Goal: Task Accomplishment & Management: Use online tool/utility

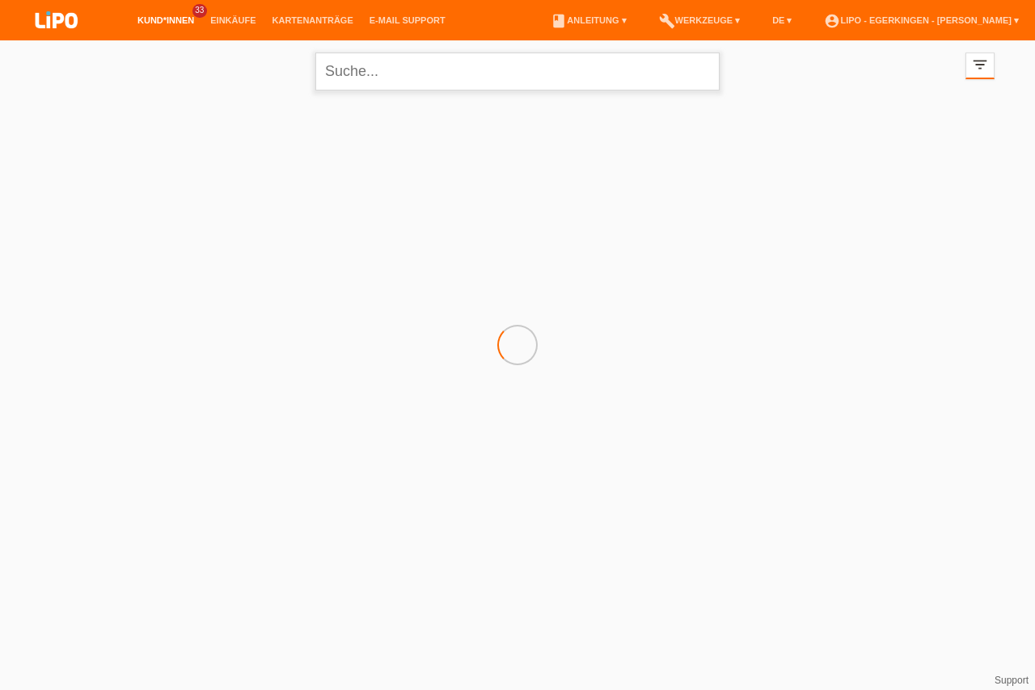
click at [358, 87] on input "text" at bounding box center [517, 72] width 404 height 38
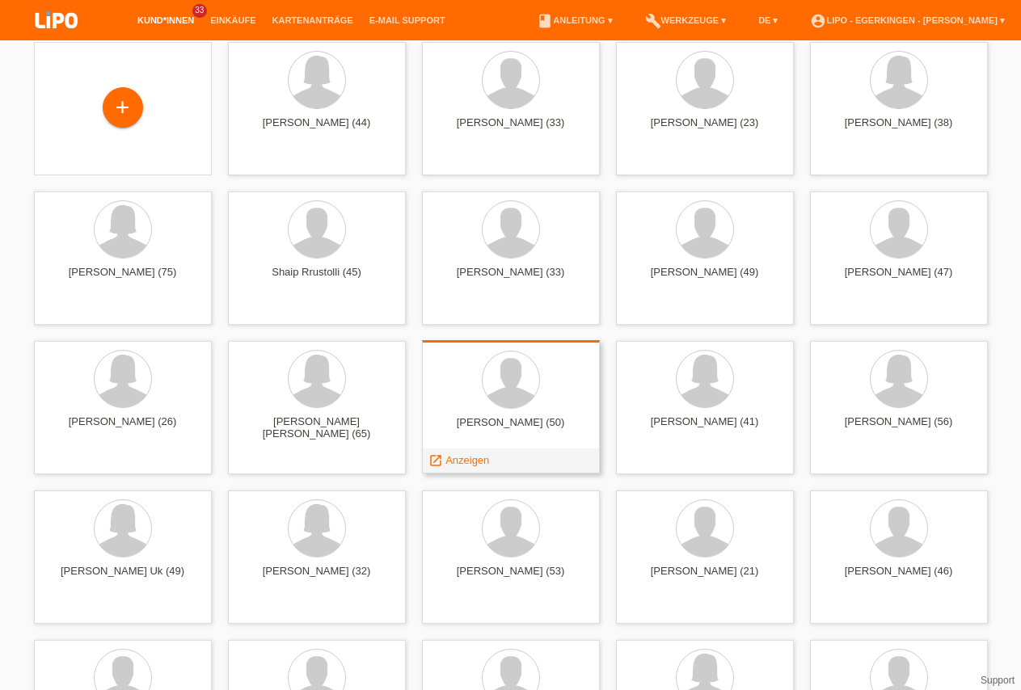
scroll to position [82, 0]
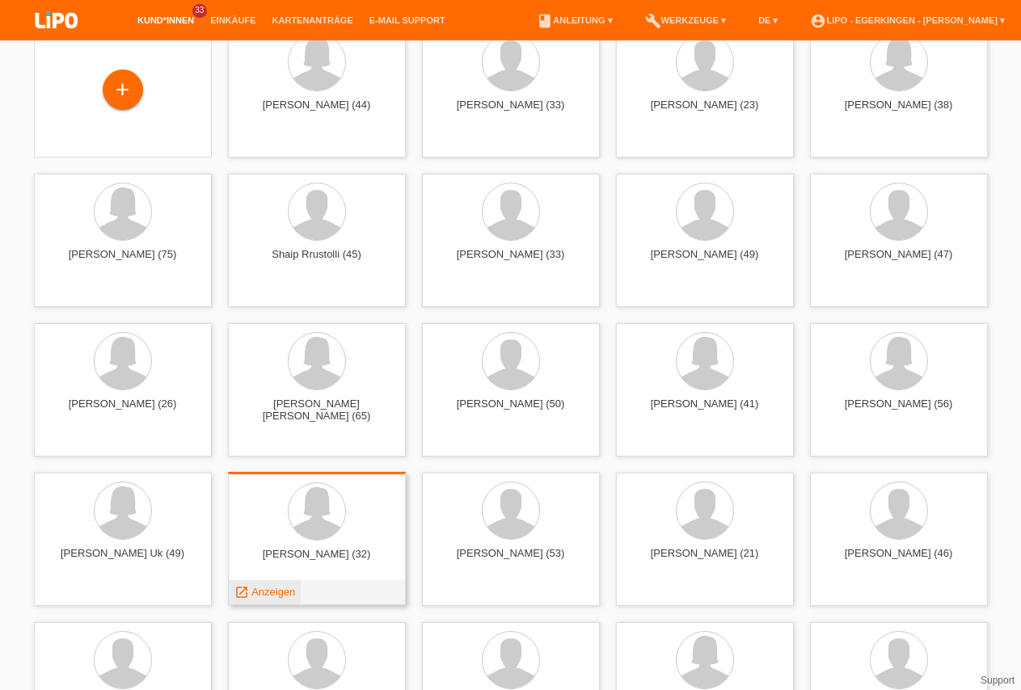
click at [265, 588] on span "Anzeigen" at bounding box center [273, 592] width 44 height 12
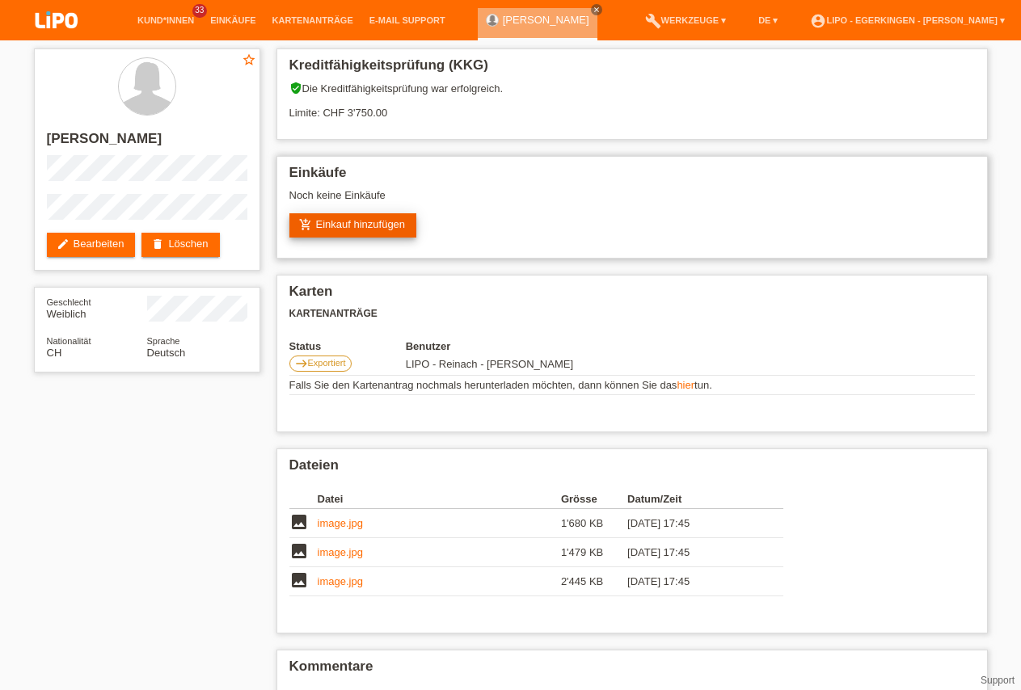
click at [341, 222] on link "add_shopping_cart Einkauf hinzufügen" at bounding box center [353, 225] width 128 height 24
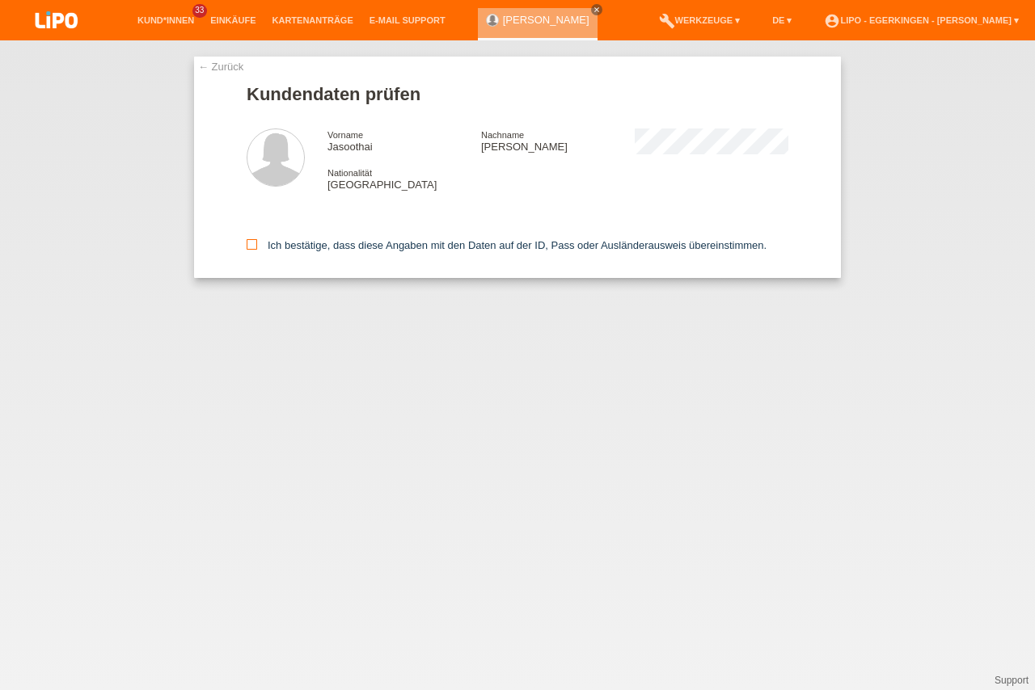
click at [247, 247] on icon at bounding box center [252, 244] width 11 height 11
click at [247, 247] on input "Ich bestätige, dass diese Angaben mit den Daten auf der ID, Pass oder Ausländer…" at bounding box center [252, 244] width 11 height 11
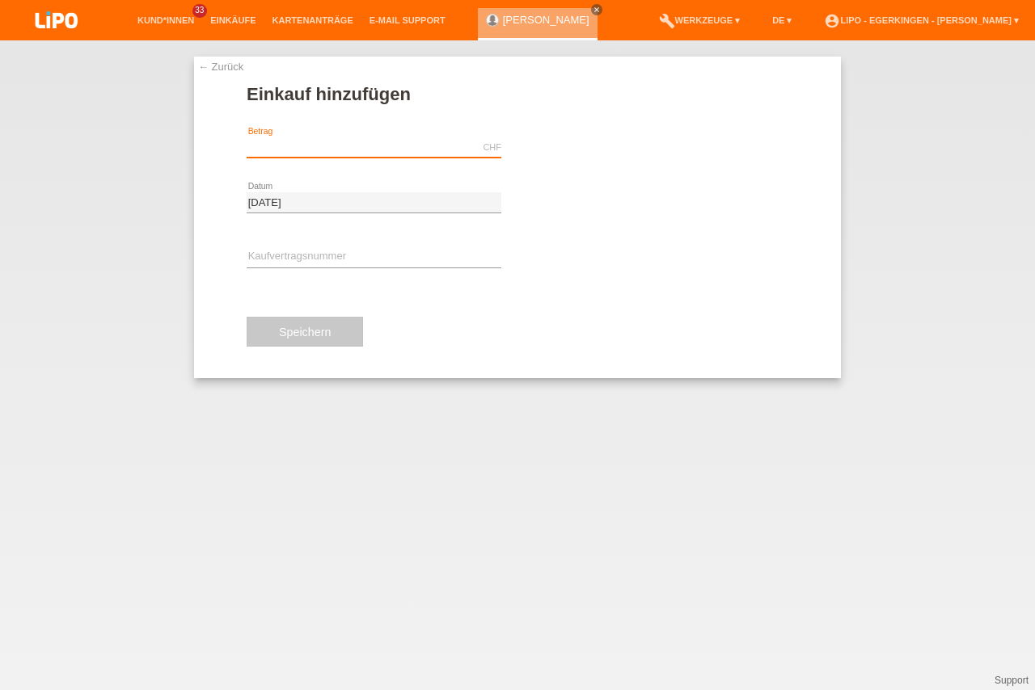
click at [314, 141] on input "text" at bounding box center [374, 147] width 255 height 20
drag, startPoint x: 293, startPoint y: 146, endPoint x: 101, endPoint y: 140, distance: 191.7
click at [247, 140] on input "3298.80" at bounding box center [374, 147] width 255 height 20
type input "2629.10"
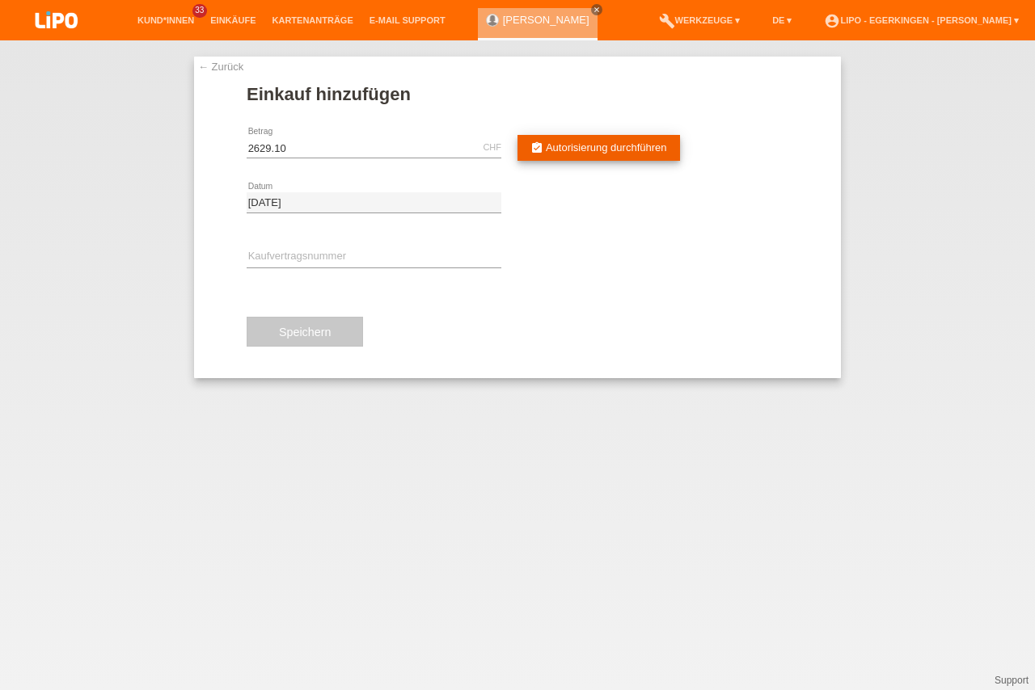
click at [550, 140] on link "assignment_turned_in Autorisierung durchführen" at bounding box center [598, 148] width 162 height 26
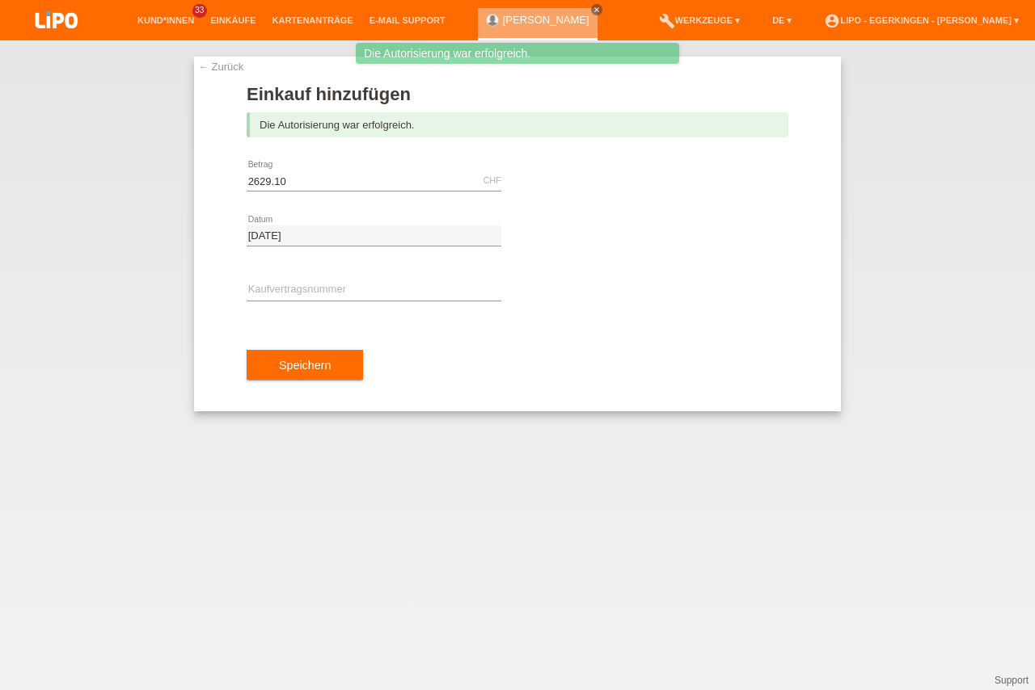
click at [331, 280] on div "error Kaufvertragsnummer" at bounding box center [374, 291] width 255 height 55
click at [330, 284] on input "text" at bounding box center [374, 290] width 255 height 20
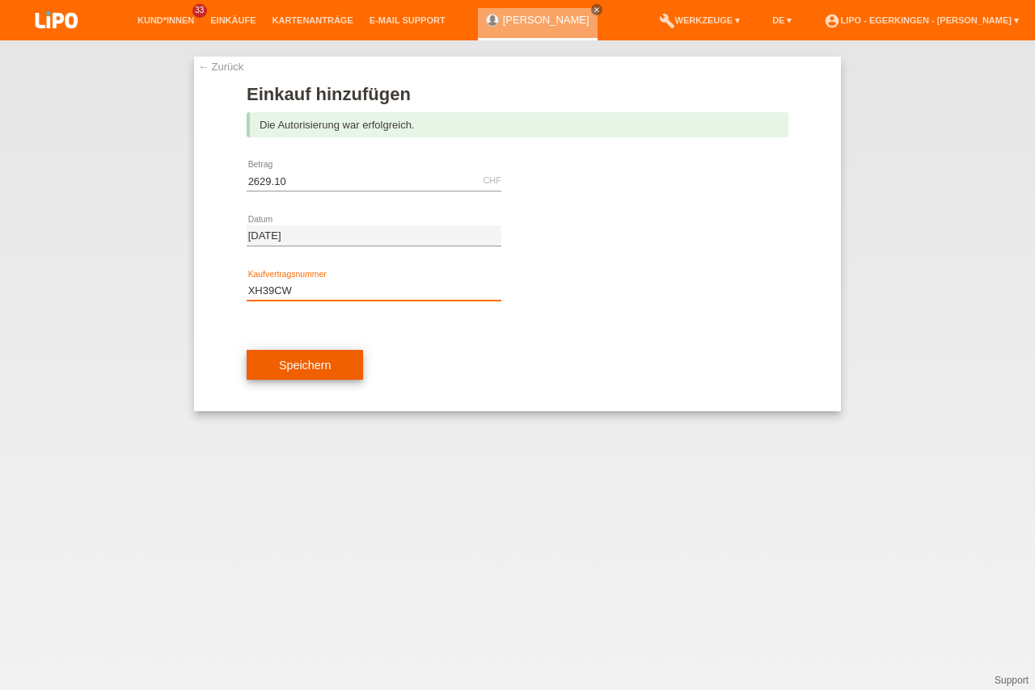
type input "XH39CW"
click at [316, 361] on span "Speichern" at bounding box center [305, 365] width 52 height 13
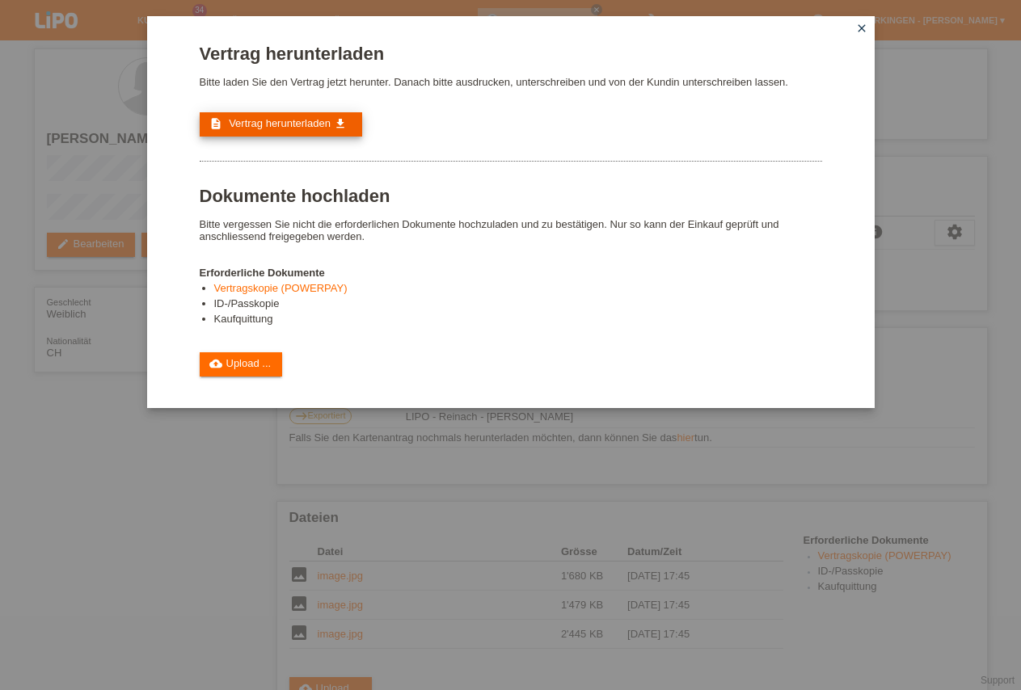
click at [275, 121] on span "Vertrag herunterladen" at bounding box center [280, 123] width 102 height 12
click at [861, 35] on link "close" at bounding box center [861, 29] width 21 height 19
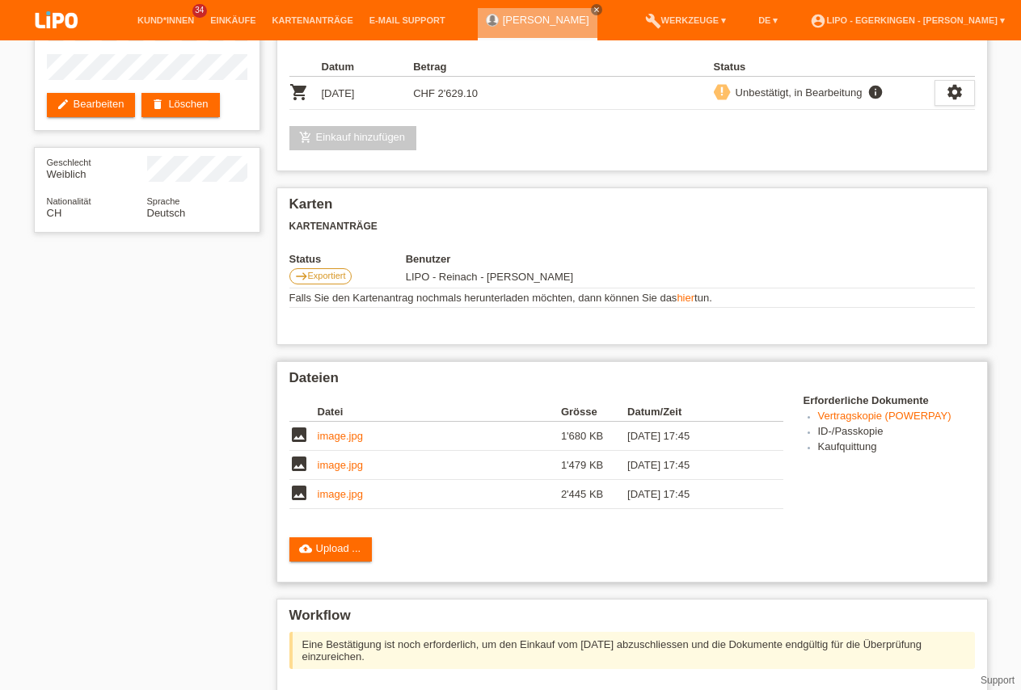
scroll to position [165, 0]
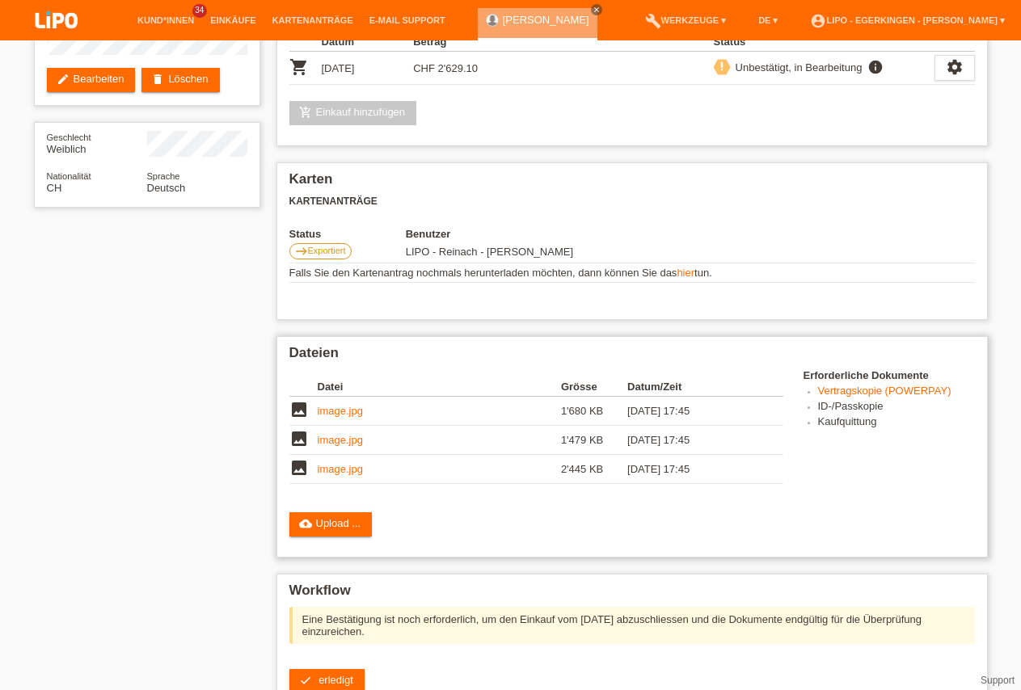
click at [820, 397] on link "Vertragskopie (POWERPAY)" at bounding box center [884, 391] width 133 height 12
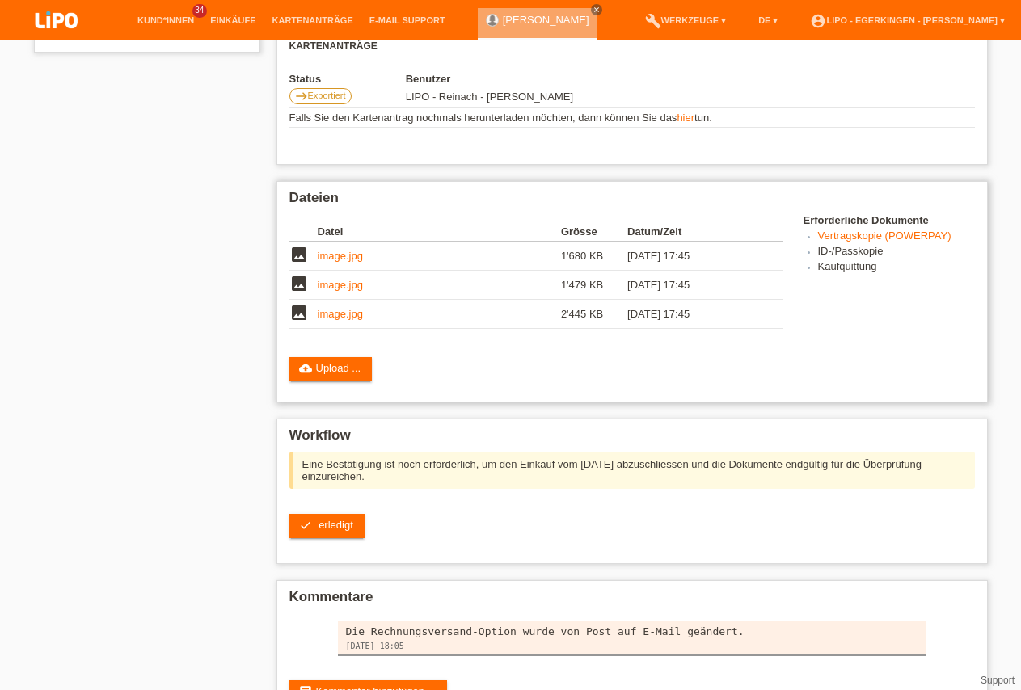
scroll to position [330, 0]
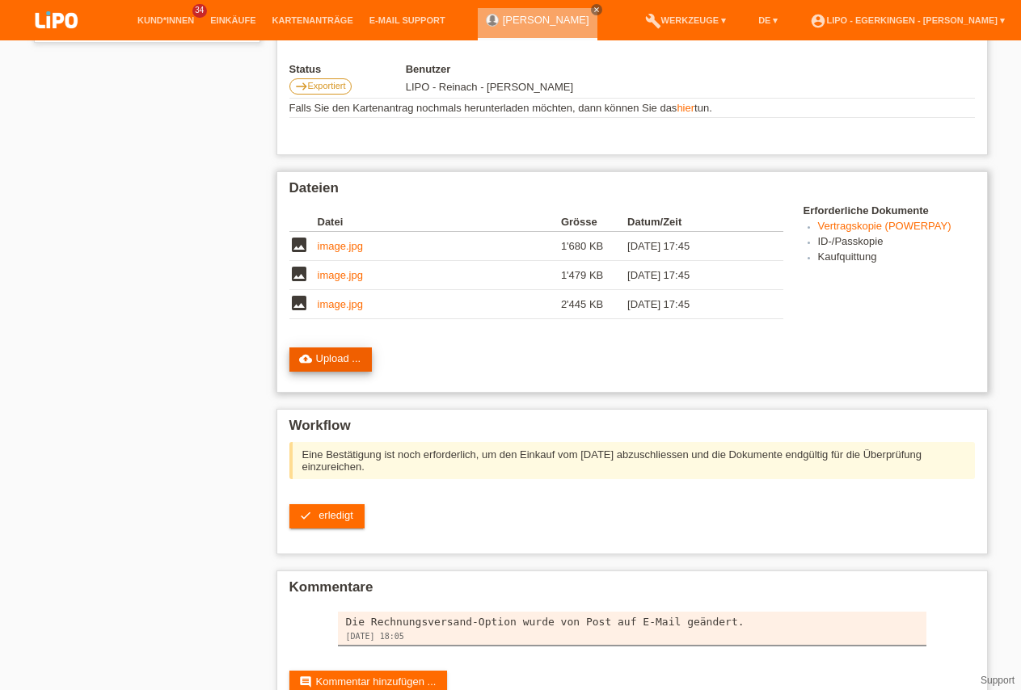
click at [350, 362] on link "cloud_upload Upload ..." at bounding box center [330, 360] width 83 height 24
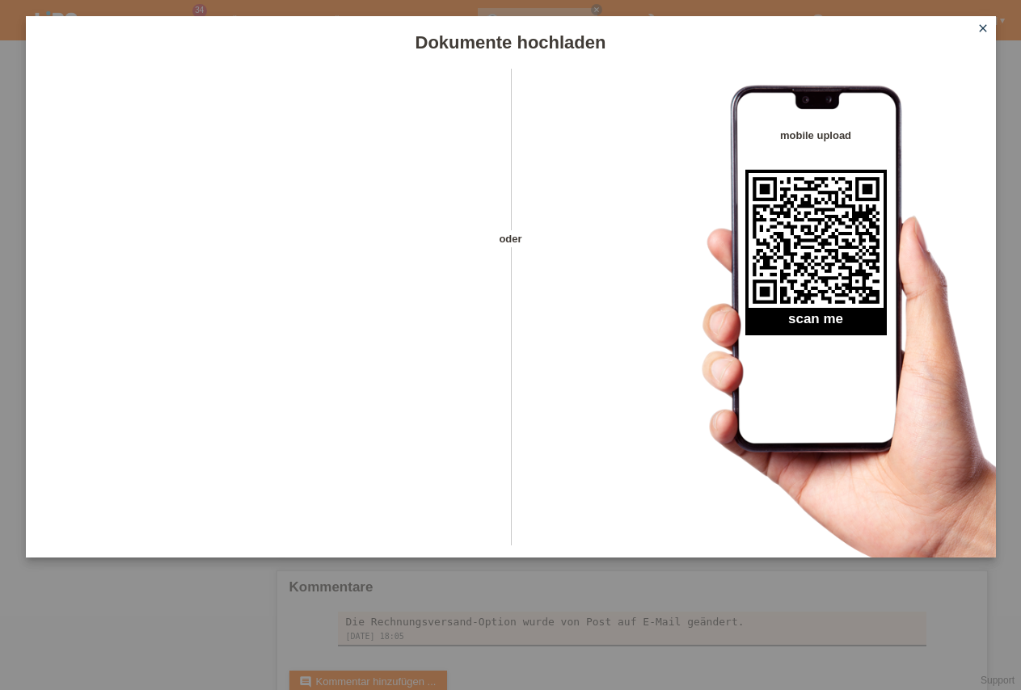
click at [978, 28] on icon "close" at bounding box center [982, 28] width 13 height 13
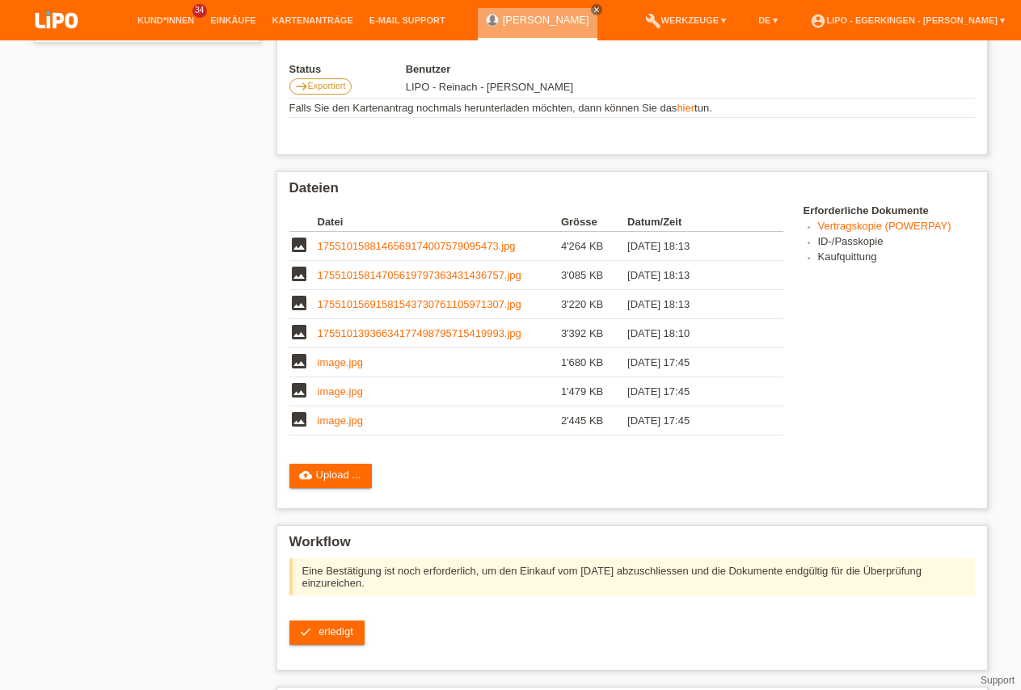
scroll to position [330, 0]
click at [320, 638] on span "erledigt" at bounding box center [335, 632] width 35 height 12
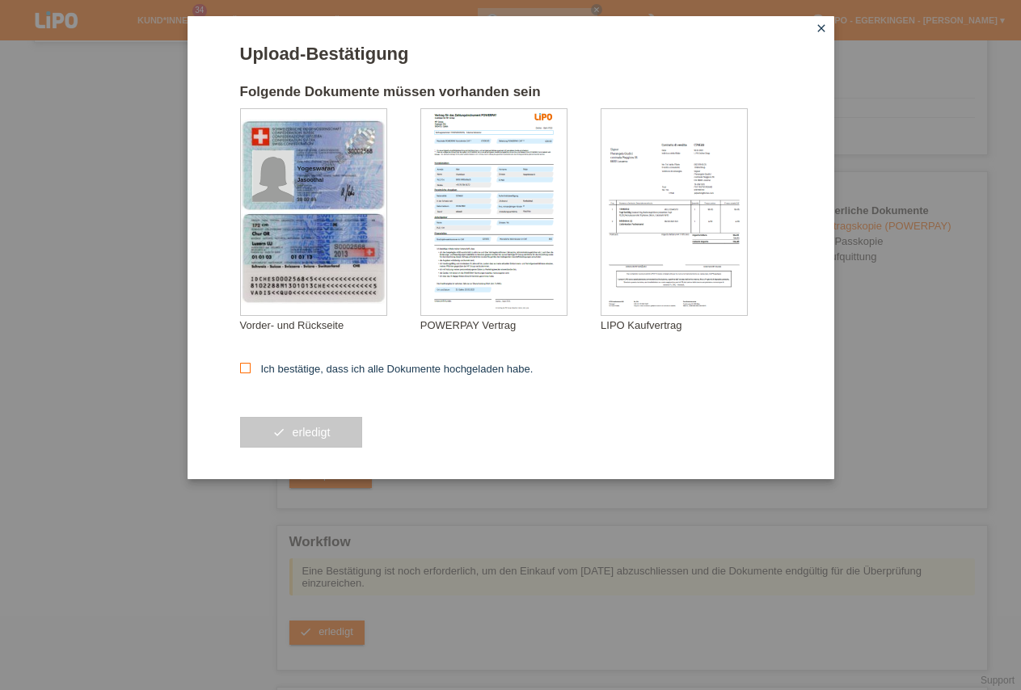
click at [273, 367] on label "Ich bestätige, dass ich alle Dokumente hochgeladen habe." at bounding box center [386, 369] width 293 height 12
click at [251, 367] on input "Ich bestätige, dass ich alle Dokumente hochgeladen habe." at bounding box center [245, 368] width 11 height 11
checkbox input "true"
click at [316, 445] on button "check erledigt" at bounding box center [301, 432] width 123 height 31
